Goal: Transaction & Acquisition: Obtain resource

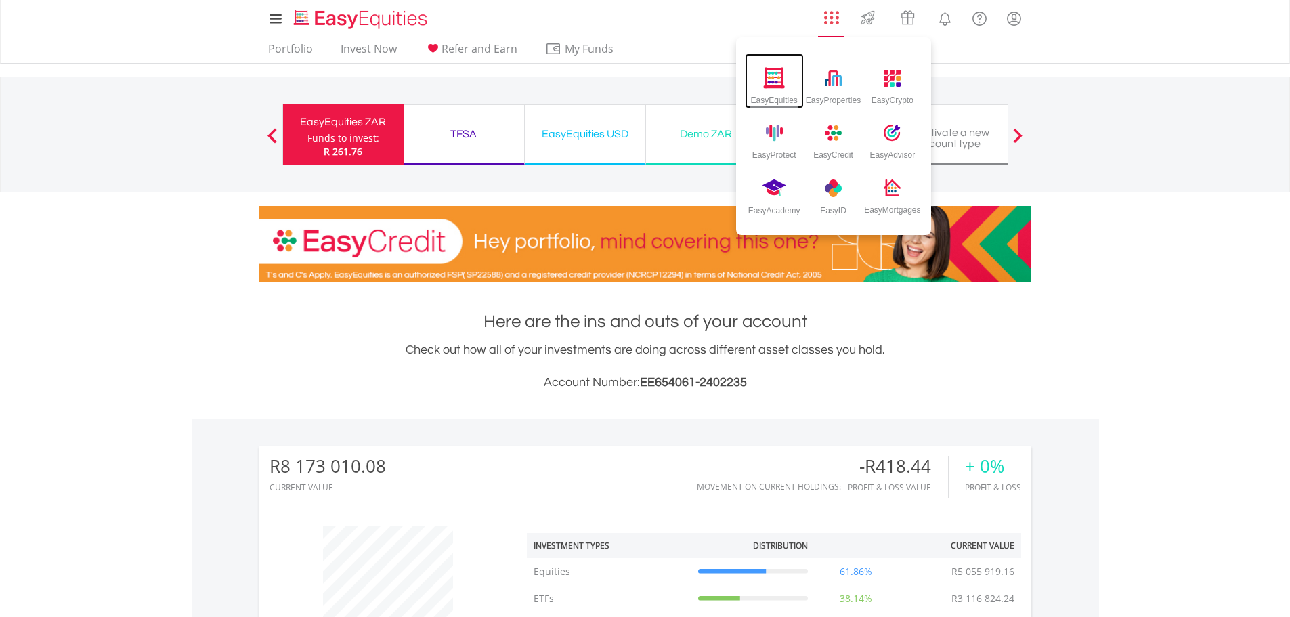
click at [771, 87] on img at bounding box center [774, 77] width 22 height 21
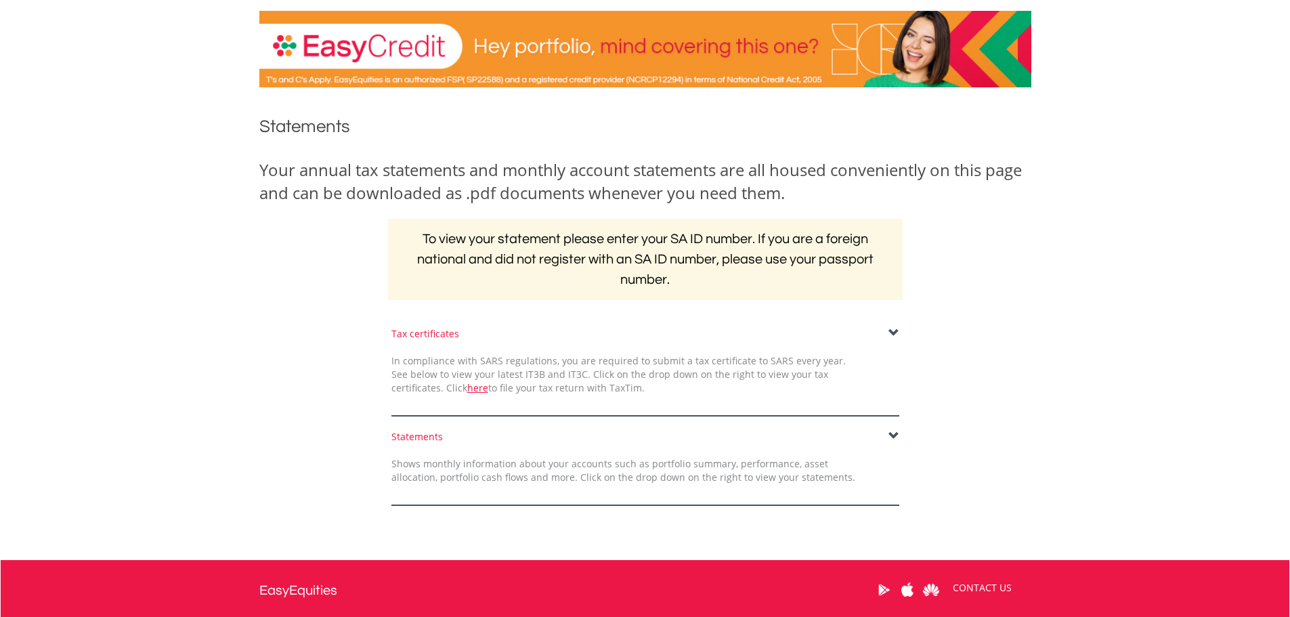
scroll to position [68, 0]
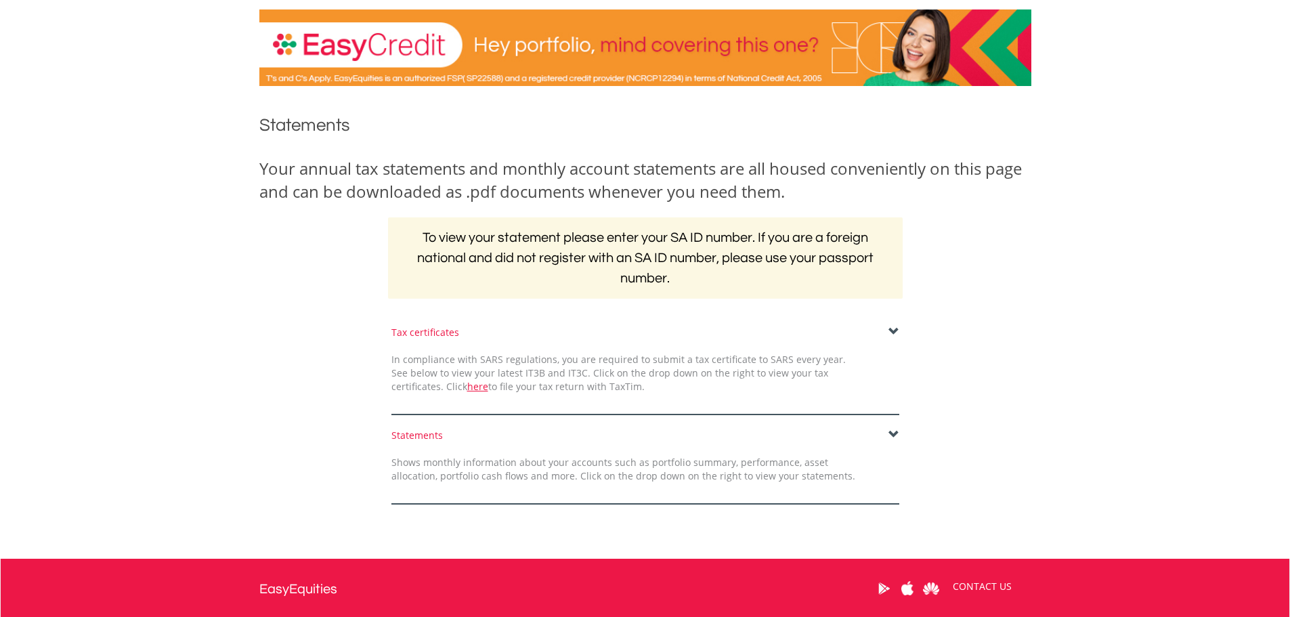
click at [896, 328] on span at bounding box center [893, 331] width 11 height 11
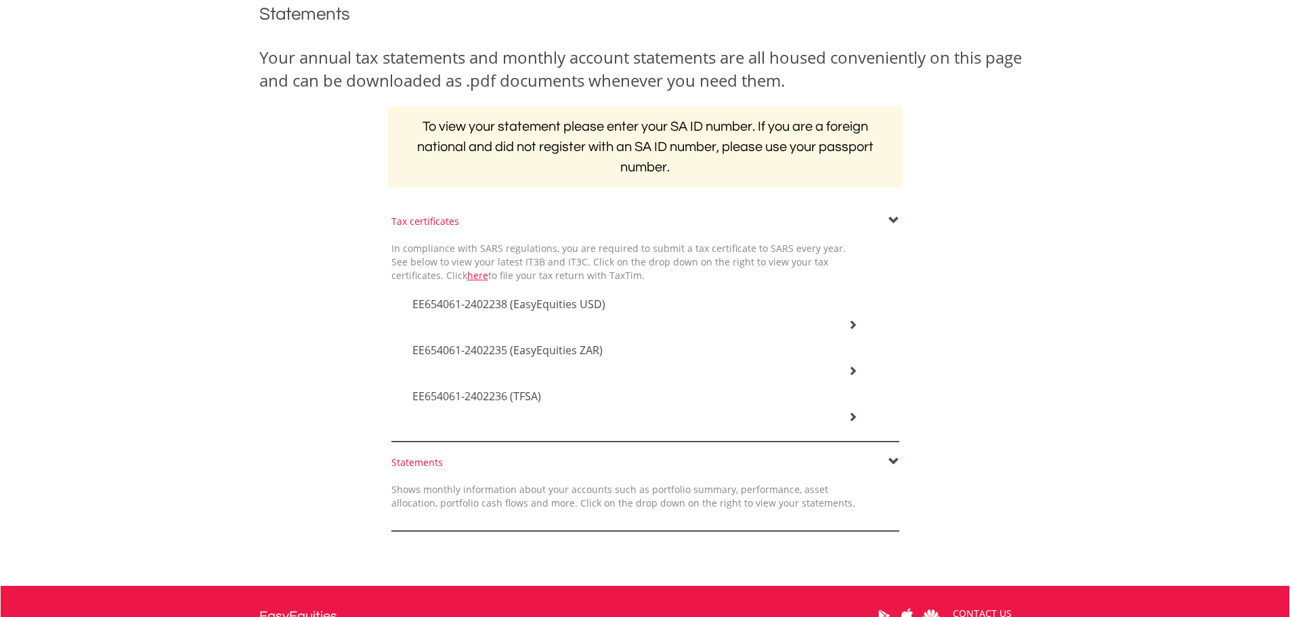
scroll to position [203, 0]
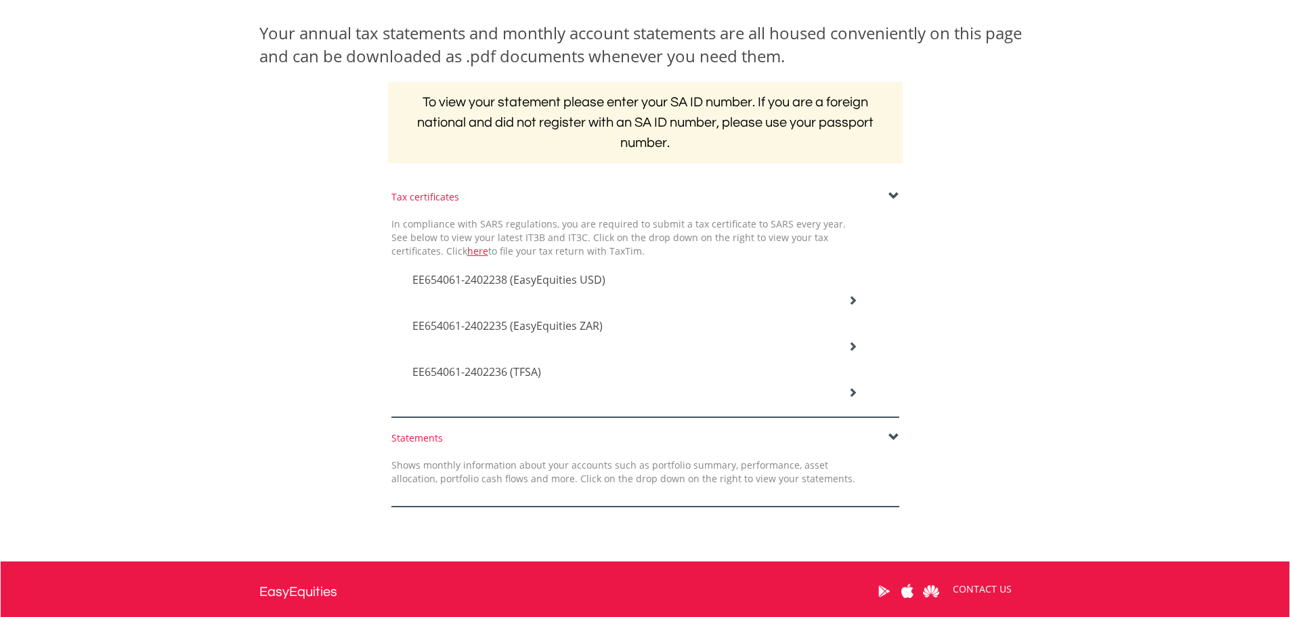
click at [567, 276] on span "EE654061-2402238 (EasyEquities USD)" at bounding box center [508, 279] width 193 height 15
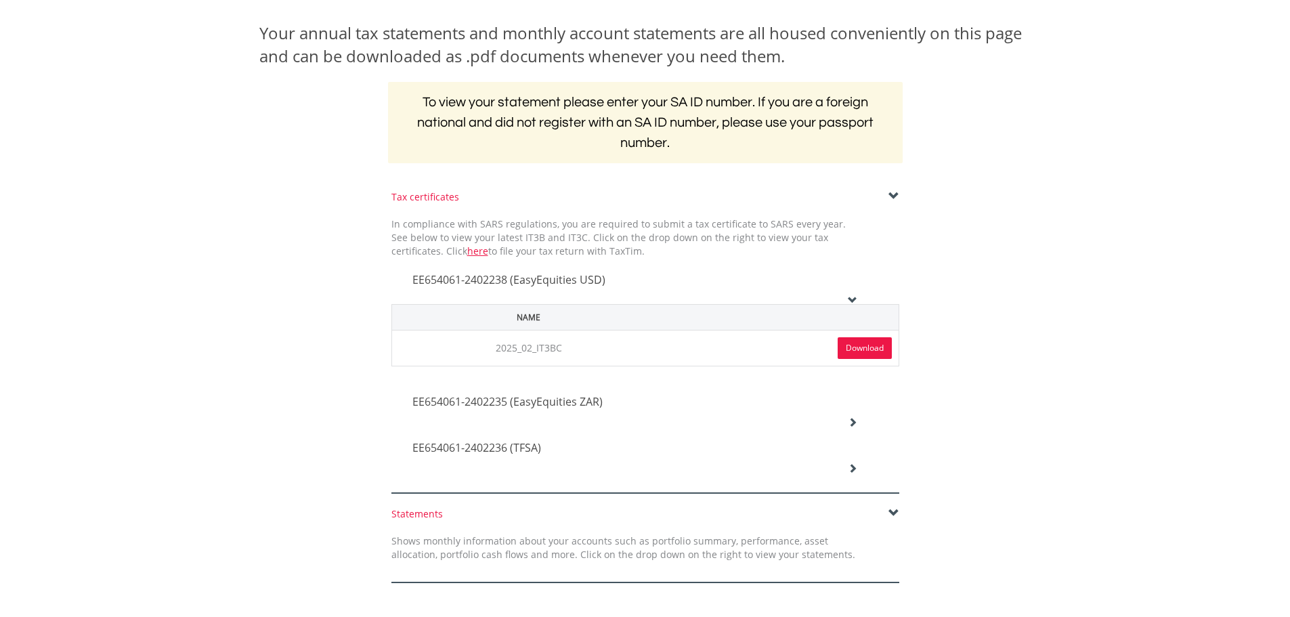
click at [861, 343] on link "Download" at bounding box center [865, 348] width 54 height 22
click at [844, 422] on div "EE654061-2402235 (EasyEquities ZAR)" at bounding box center [635, 403] width 466 height 46
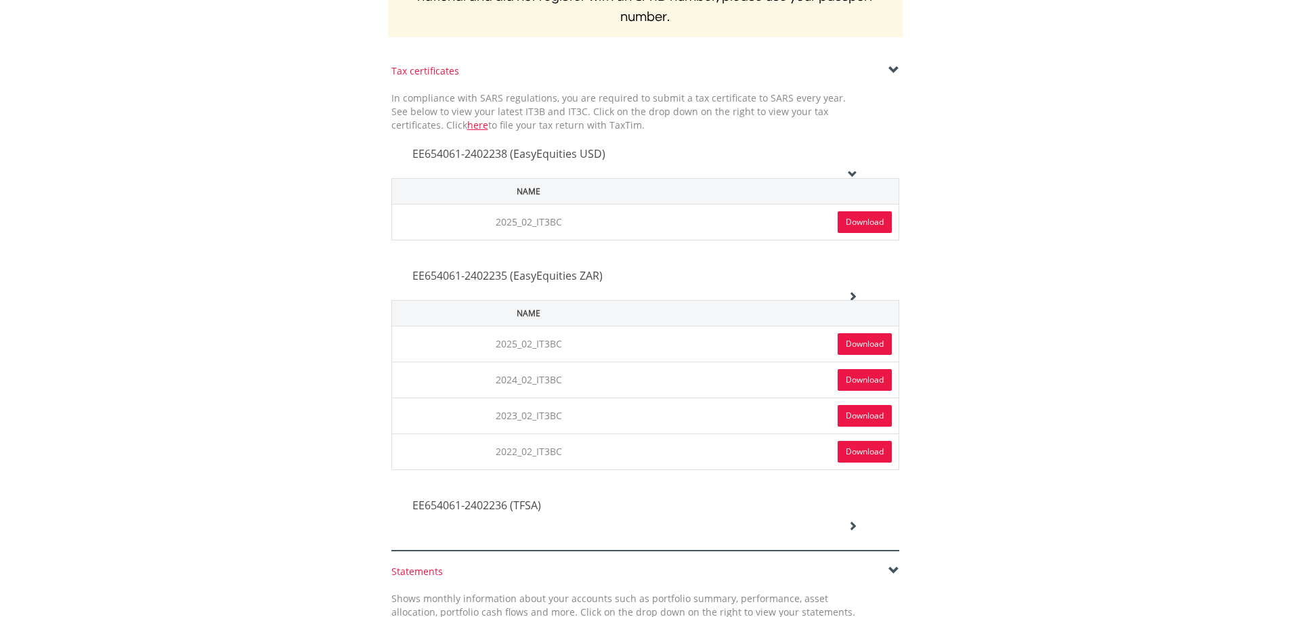
scroll to position [339, 0]
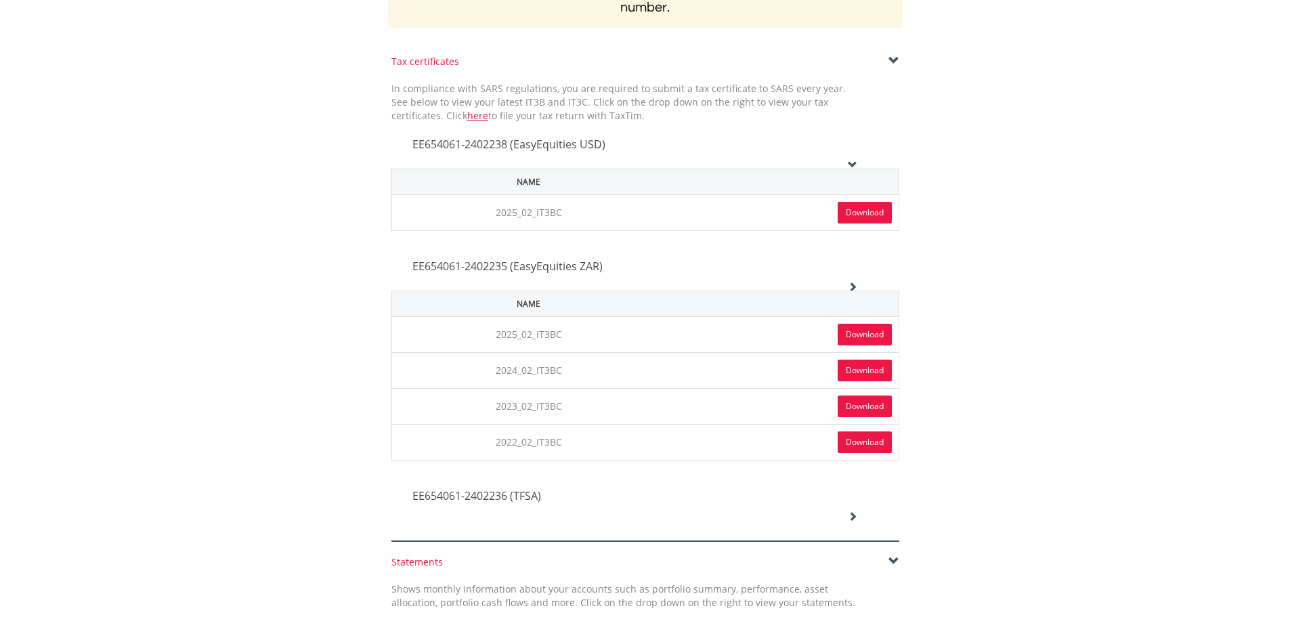
click at [863, 336] on link "Download" at bounding box center [865, 335] width 54 height 22
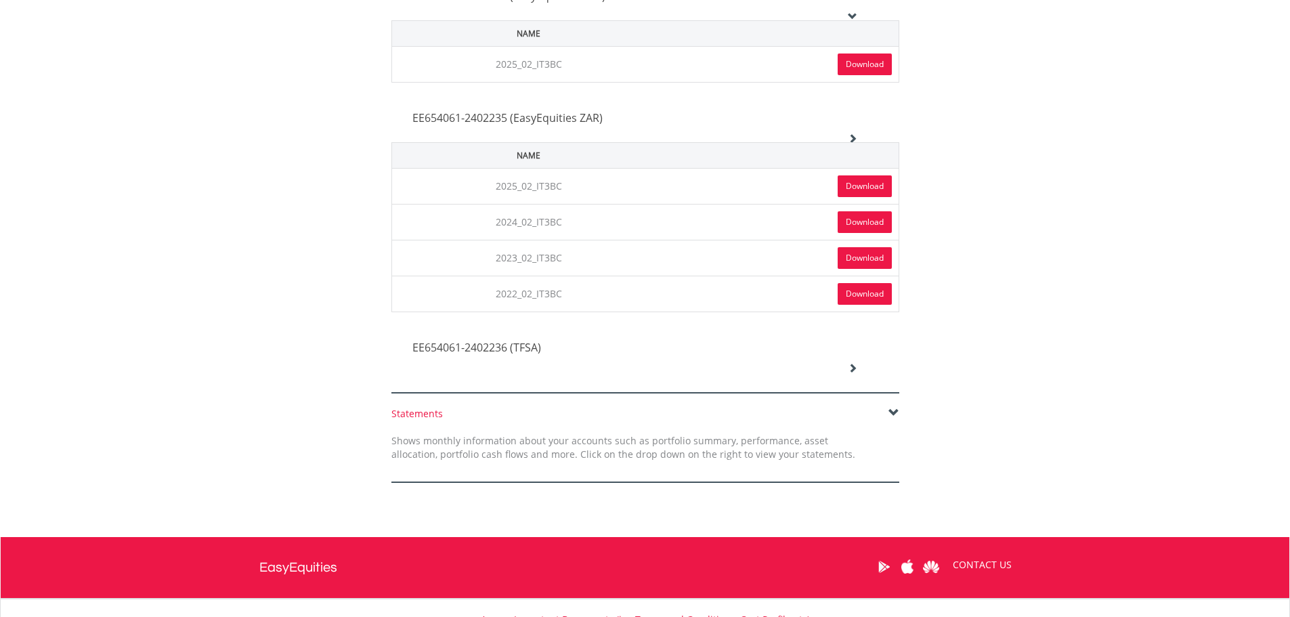
scroll to position [542, 0]
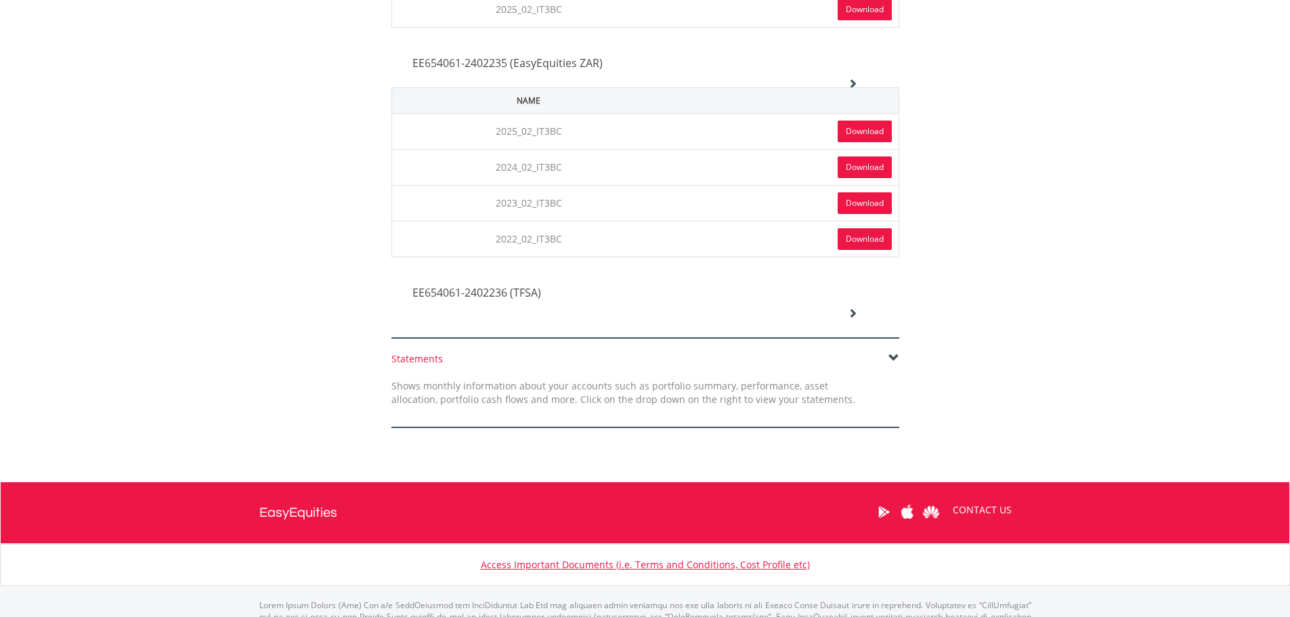
click at [855, 314] on icon at bounding box center [852, 312] width 9 height 9
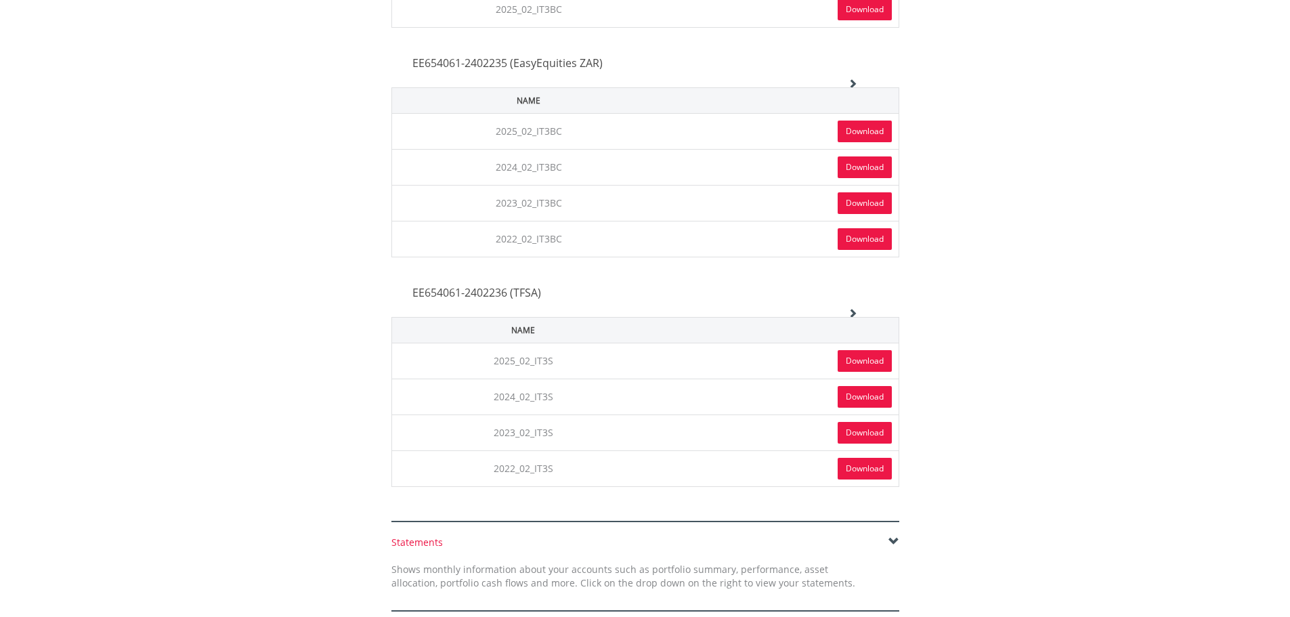
click at [849, 358] on link "Download" at bounding box center [865, 361] width 54 height 22
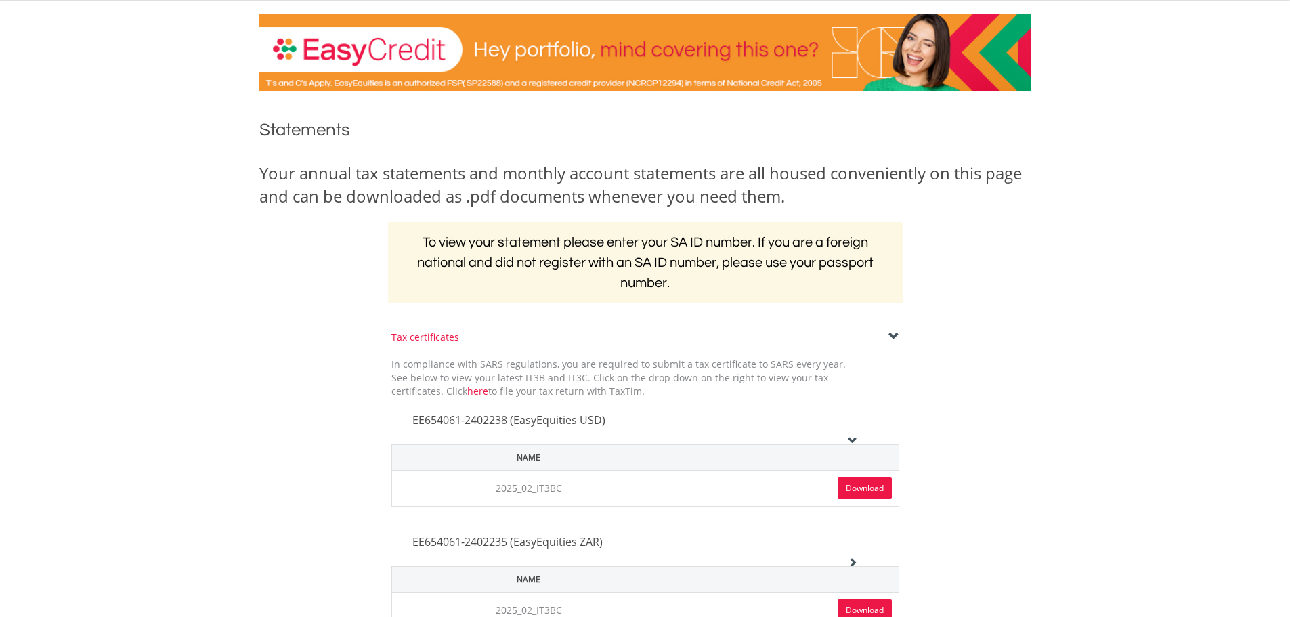
scroll to position [0, 0]
